Goal: Find specific page/section: Find specific page/section

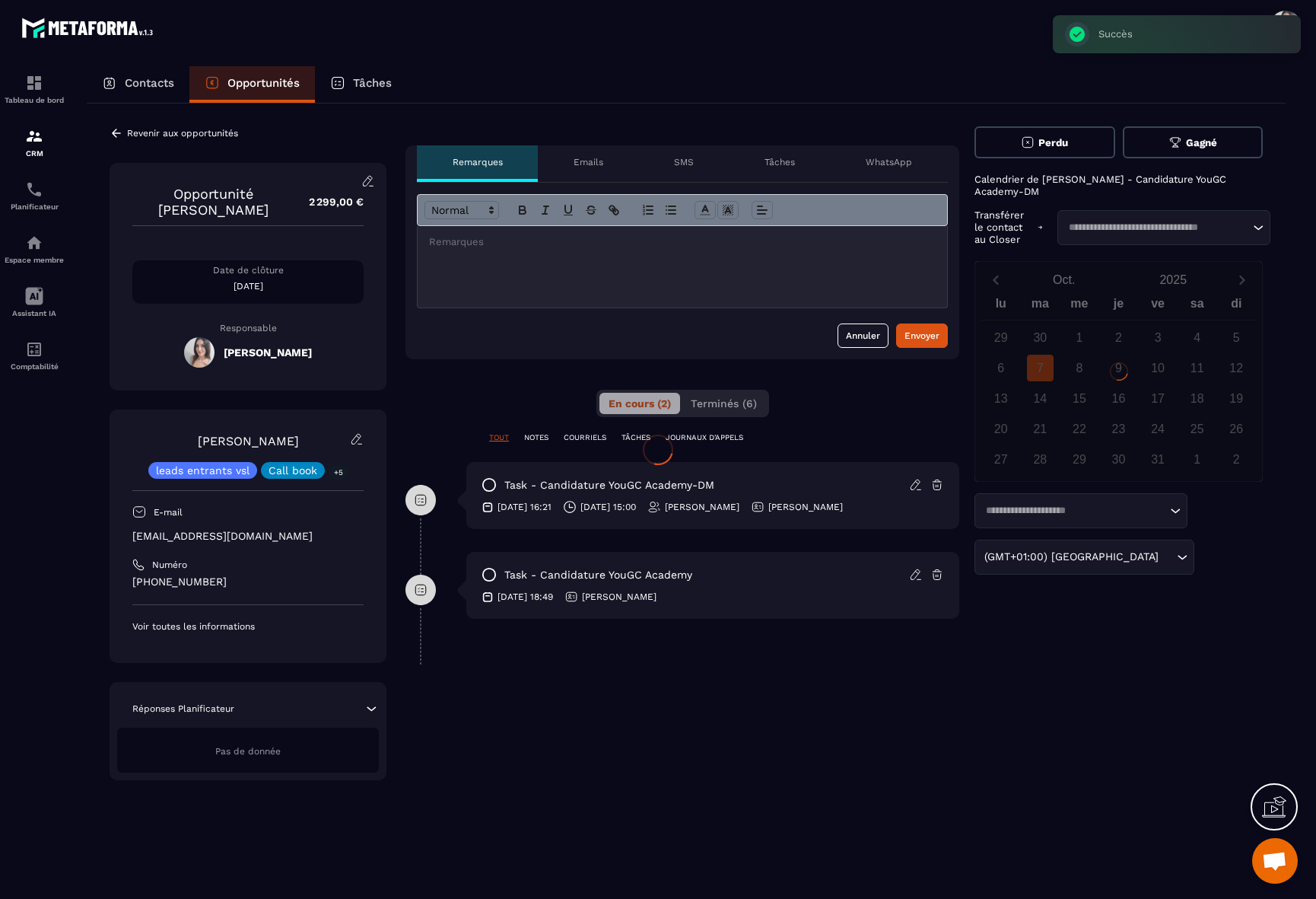
scroll to position [2541, 0]
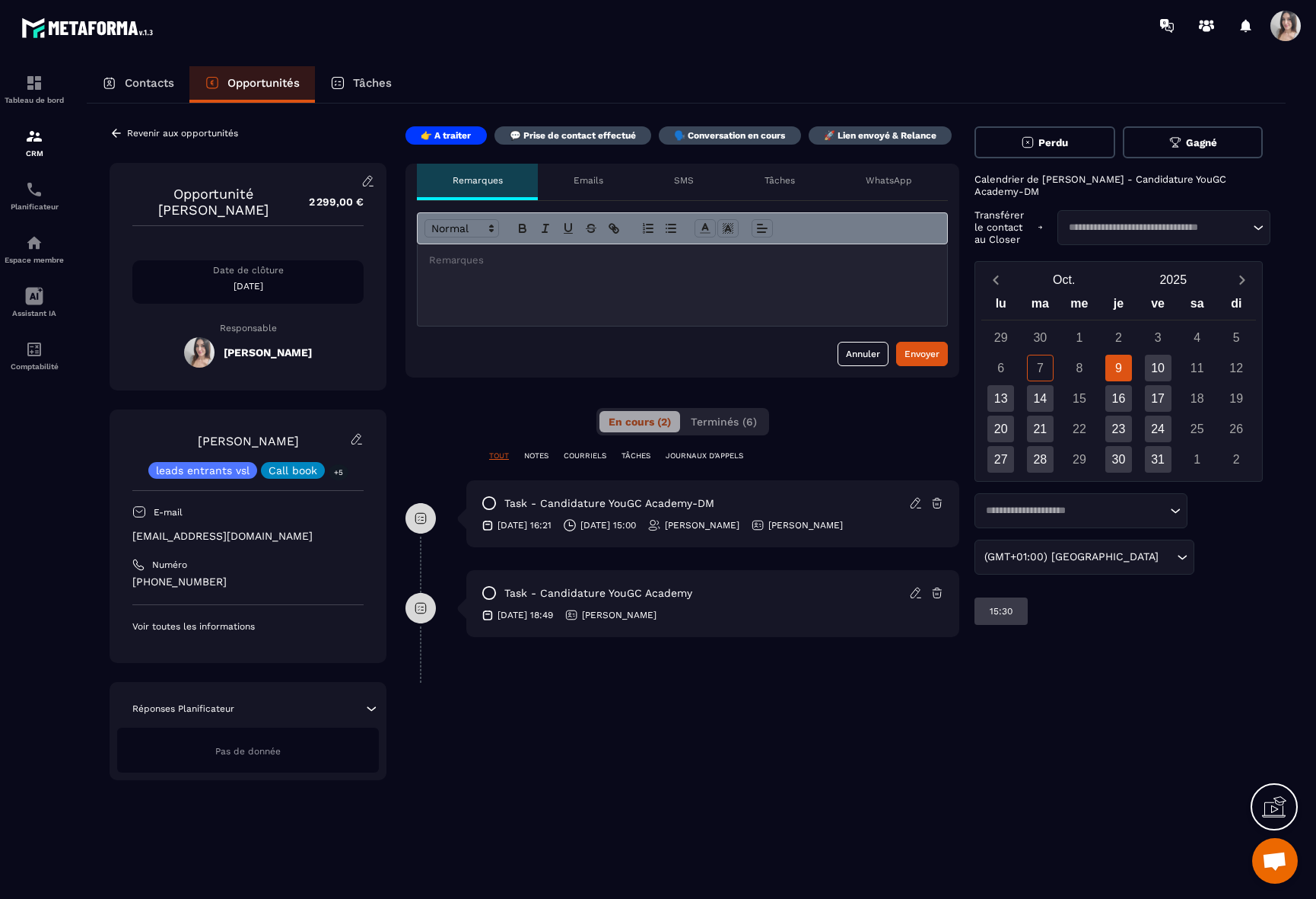
click at [367, 178] on icon at bounding box center [367, 180] width 9 height 10
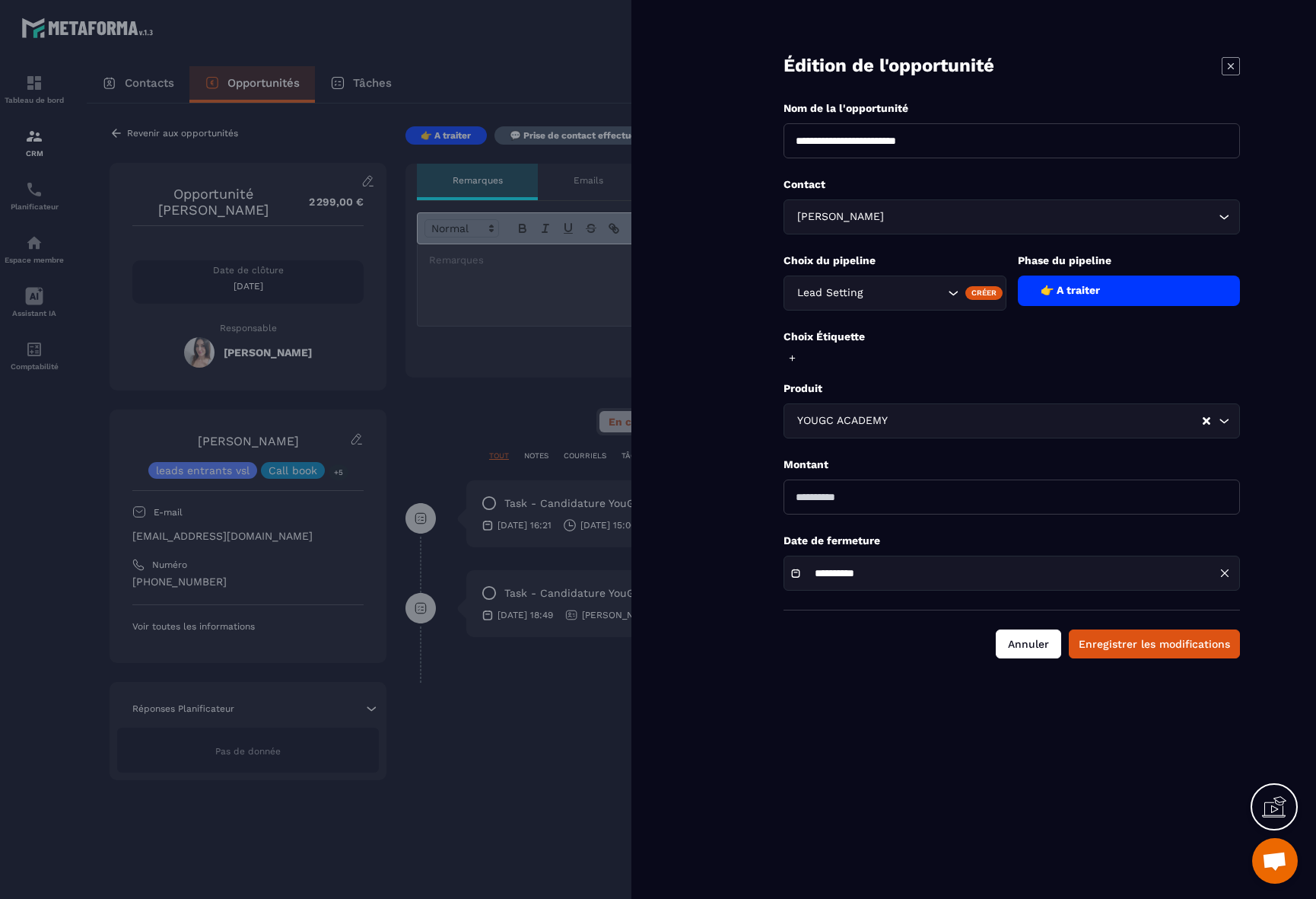
click at [1019, 655] on button "Annuler" at bounding box center [1028, 644] width 66 height 29
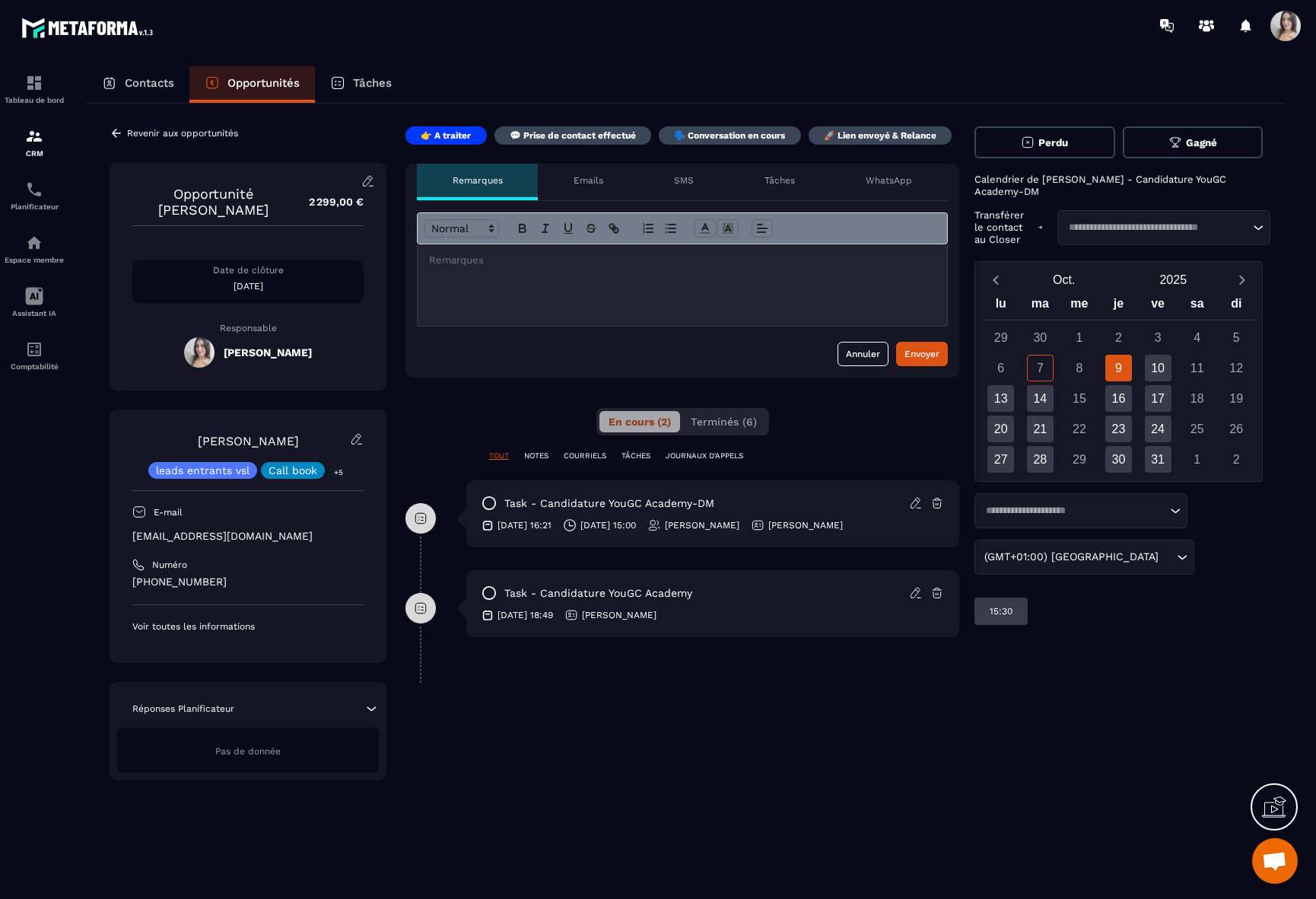
click at [111, 130] on icon at bounding box center [117, 133] width 14 height 14
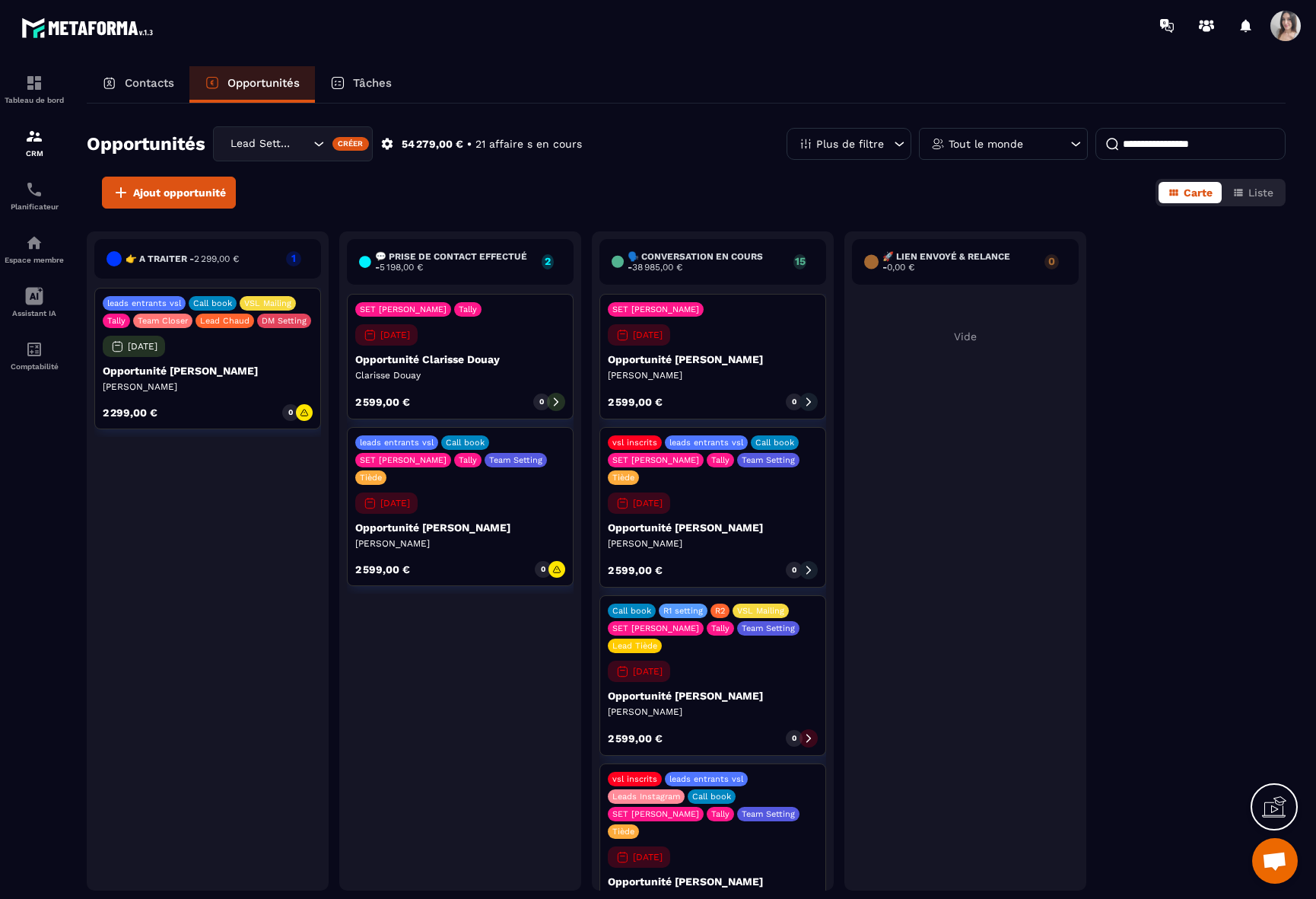
click at [273, 139] on div "Lead Setting" at bounding box center [268, 143] width 86 height 17
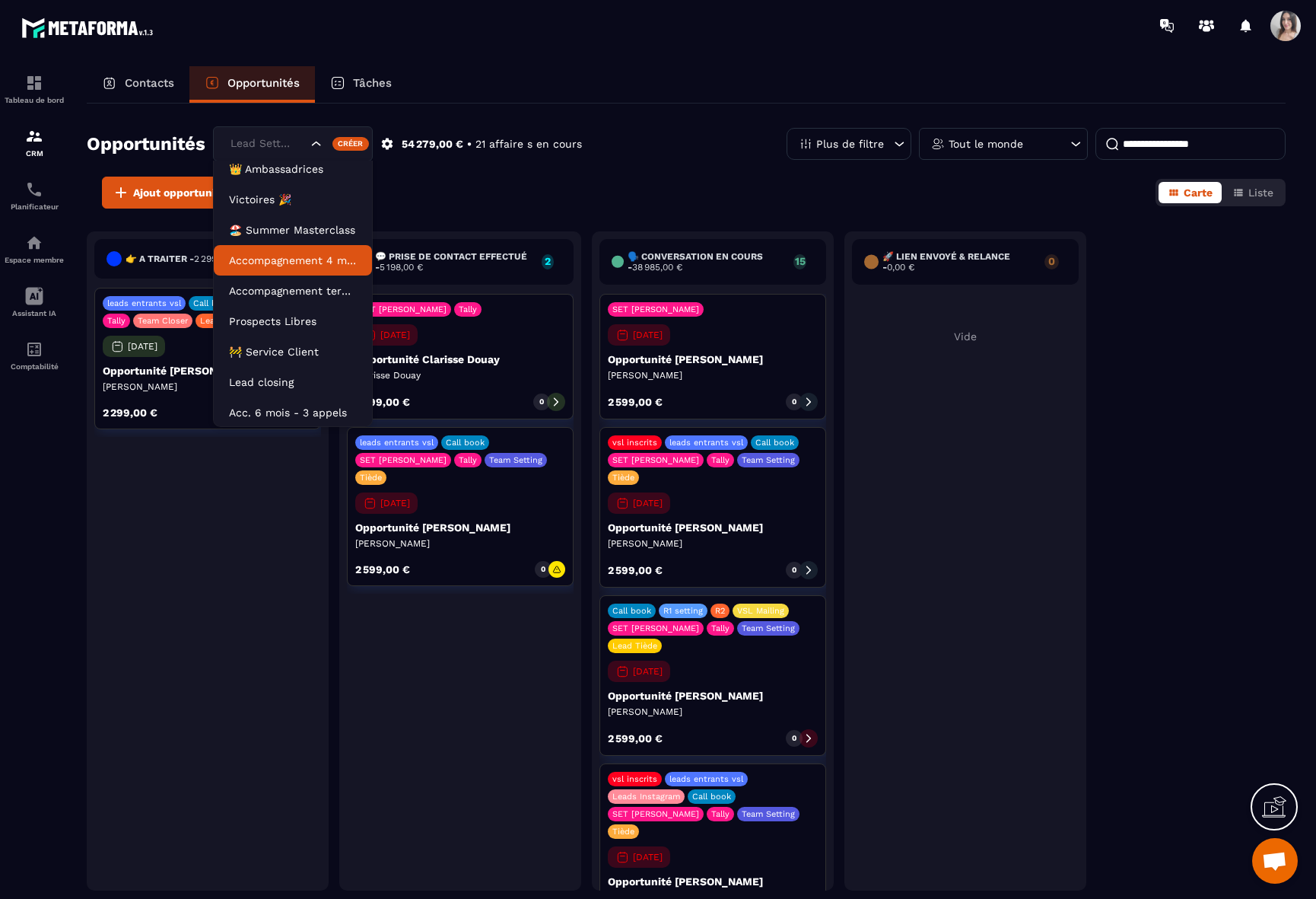
scroll to position [70, 0]
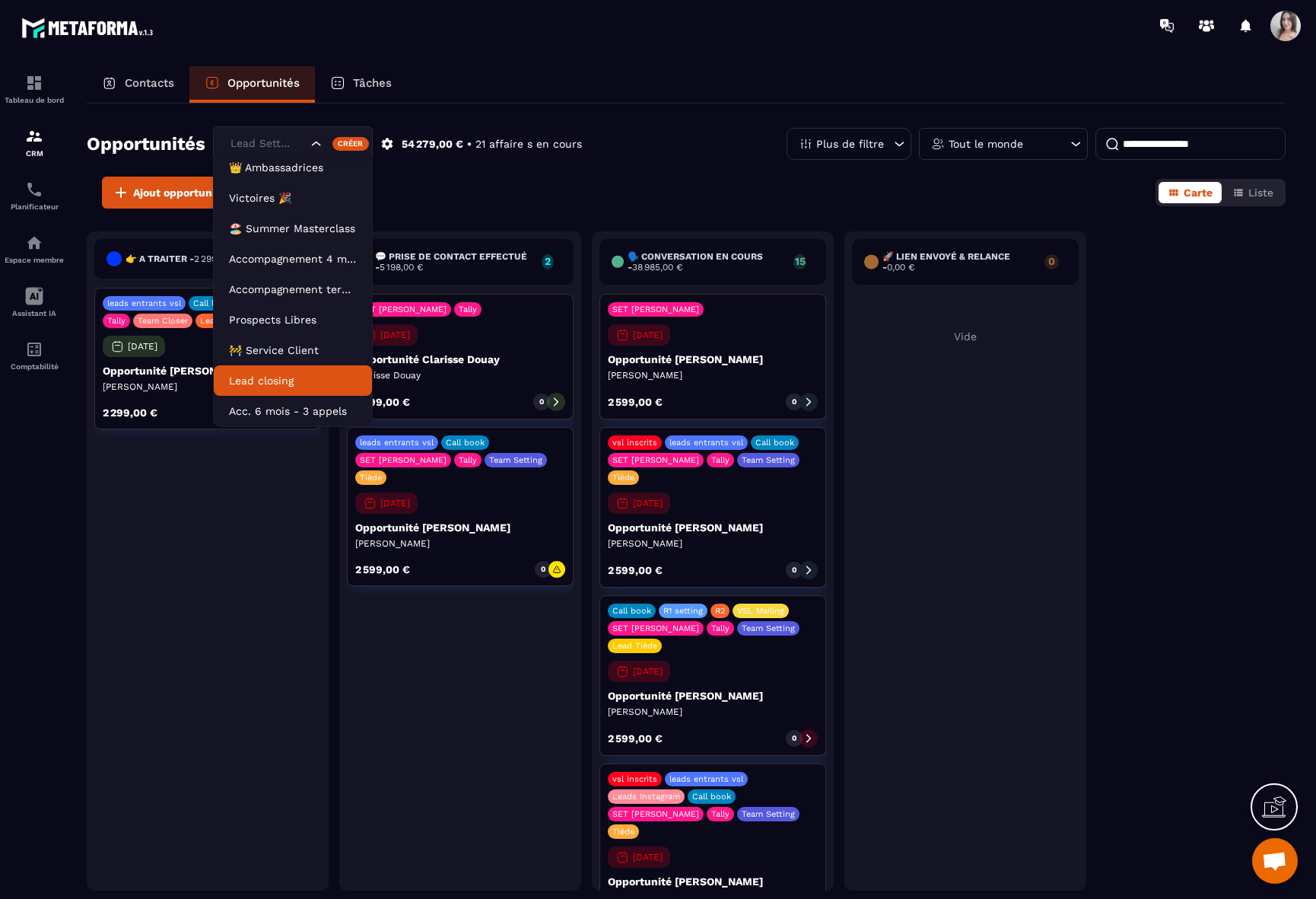
click at [277, 389] on li "Lead closing" at bounding box center [293, 380] width 159 height 30
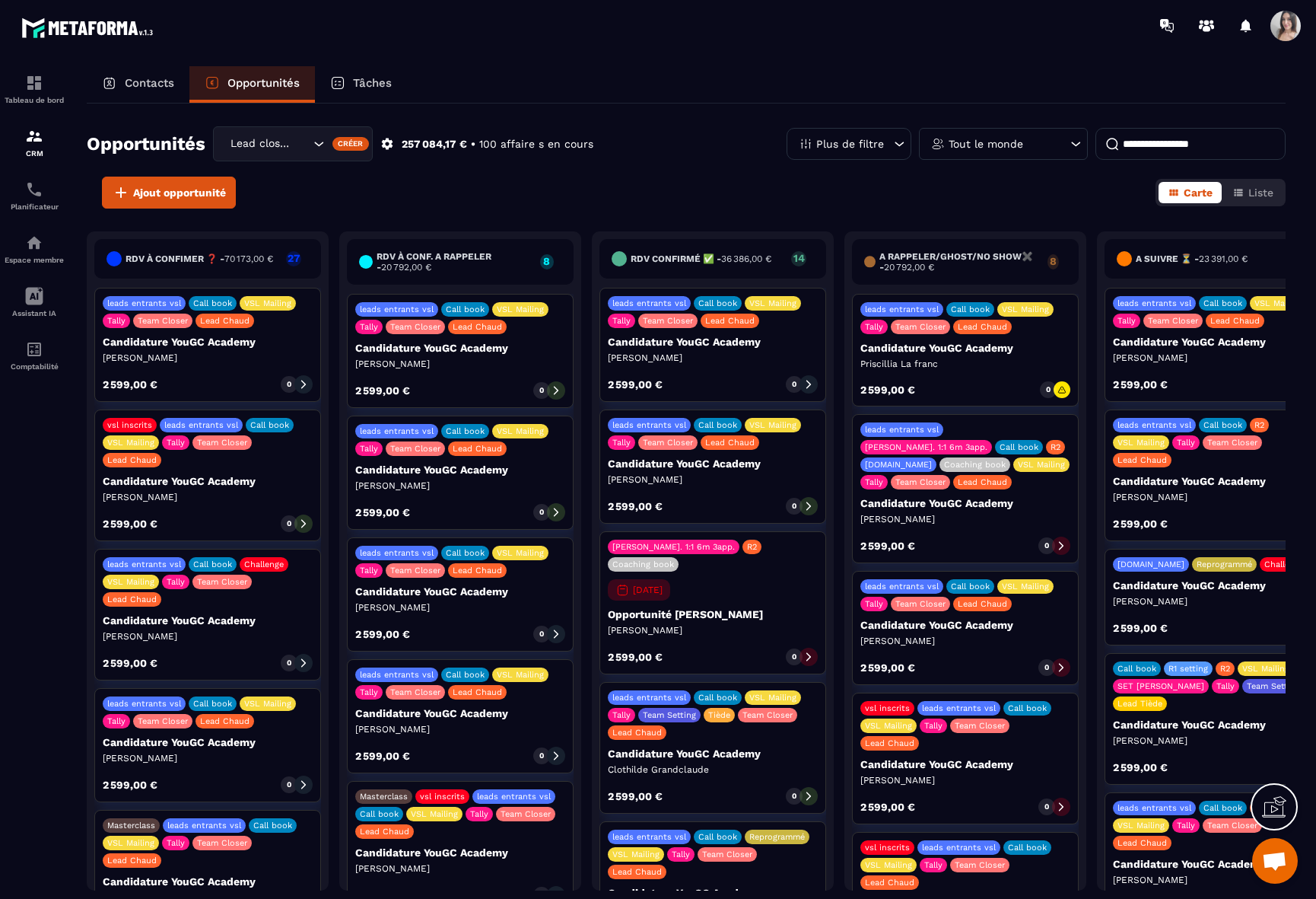
click at [1153, 139] on input at bounding box center [1191, 144] width 190 height 32
type input "*******"
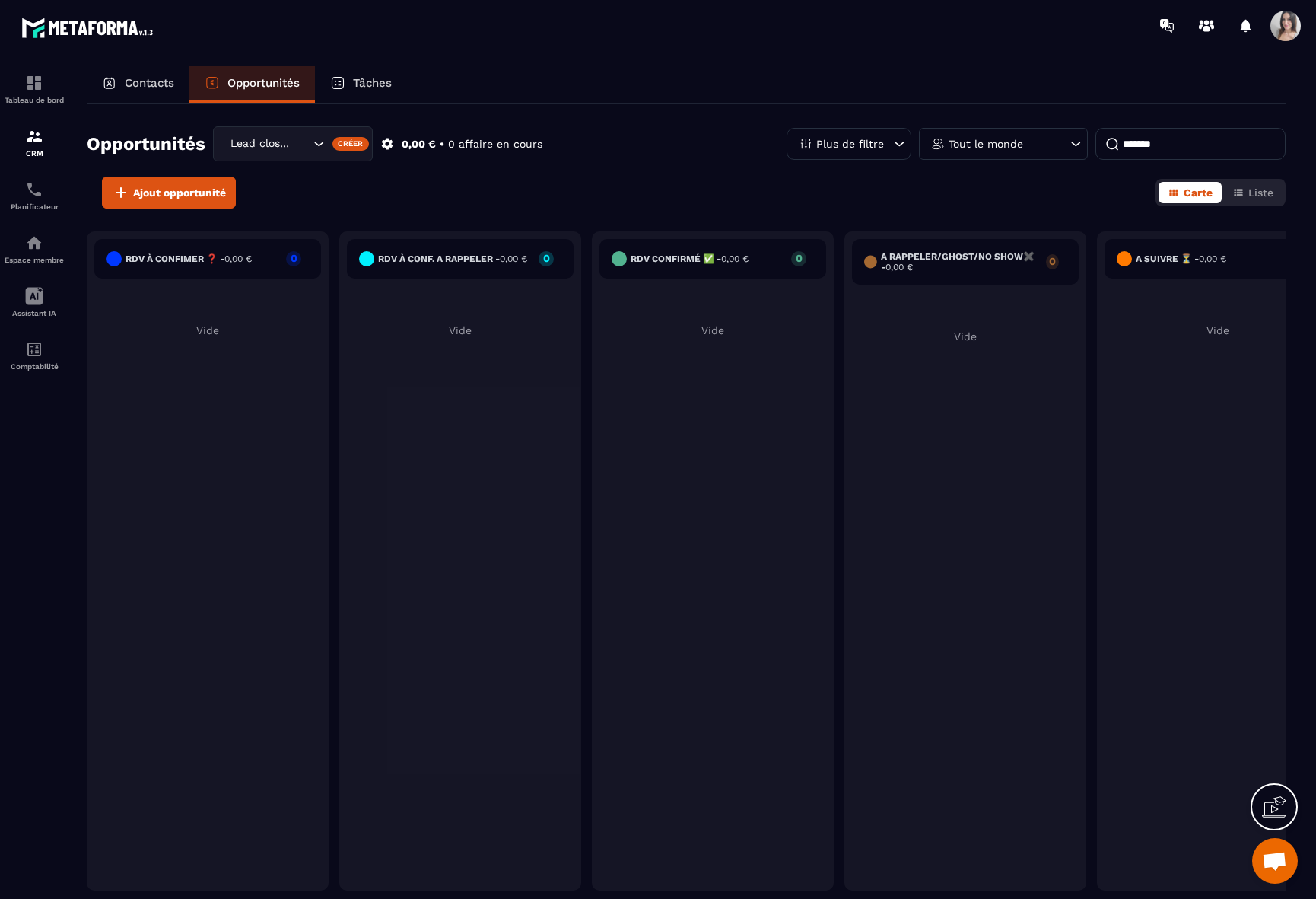
click at [271, 159] on div "Lead closing" at bounding box center [293, 144] width 160 height 35
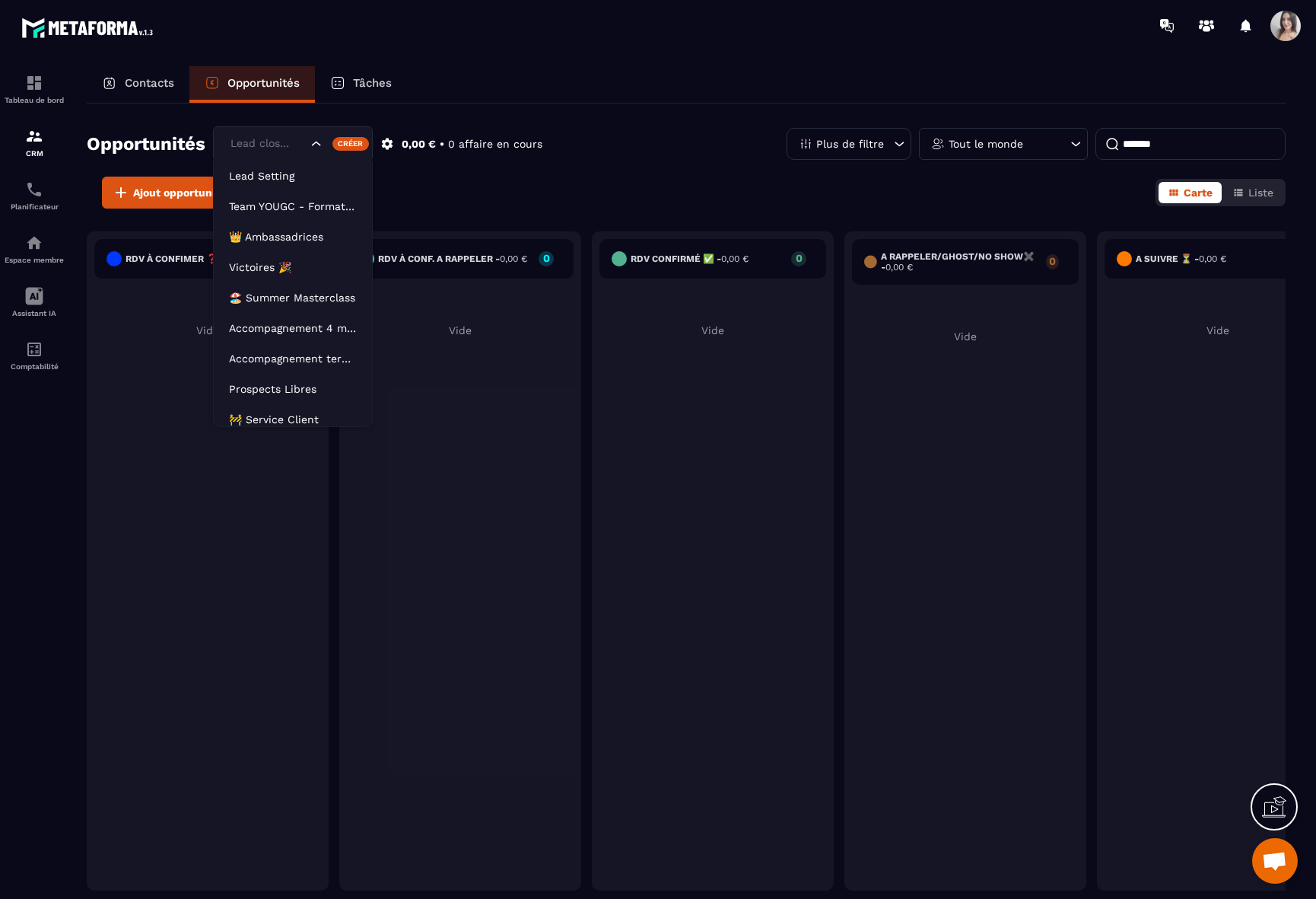
scroll to position [38, 0]
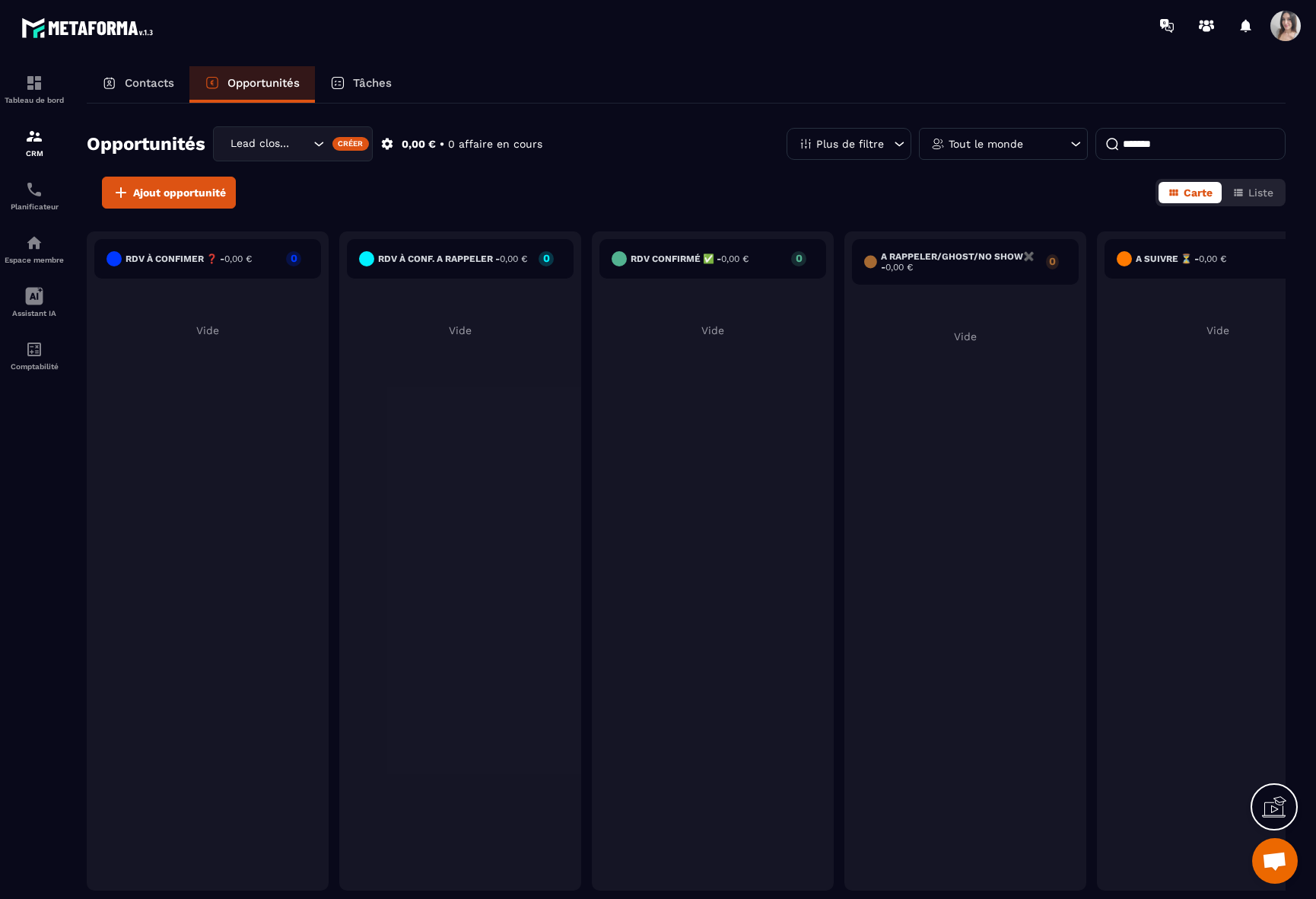
click at [362, 69] on div "Tâches" at bounding box center [361, 84] width 92 height 36
